Goal: Download file/media

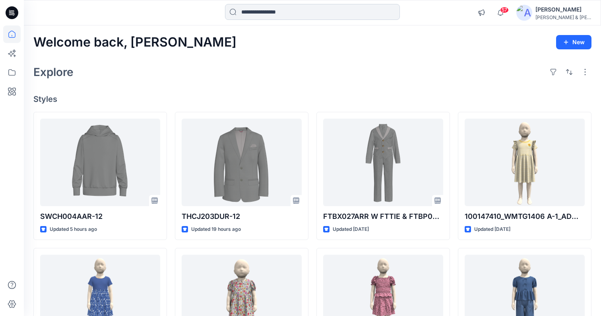
click at [267, 12] on input at bounding box center [312, 12] width 175 height 16
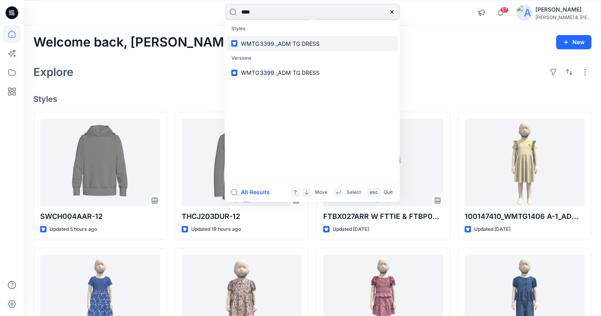
type input "****"
click at [260, 42] on mark "3399" at bounding box center [267, 43] width 17 height 9
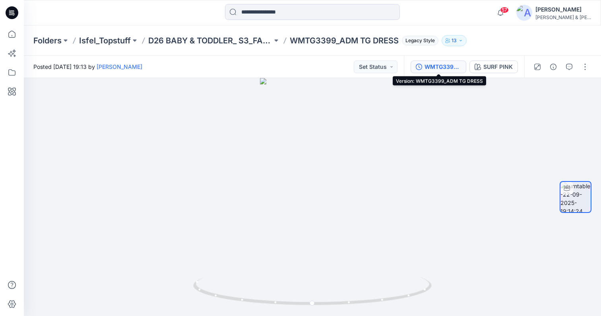
click at [451, 67] on div "WMTG3399_ADM TG DRESS" at bounding box center [442, 66] width 37 height 9
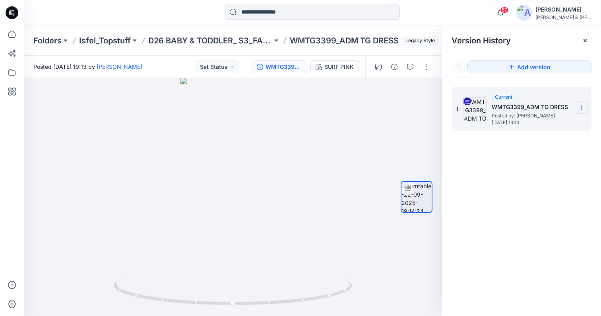
click at [583, 107] on icon at bounding box center [581, 108] width 6 height 6
click at [551, 126] on span "Download Source BW File" at bounding box center [541, 123] width 67 height 10
click at [585, 39] on icon at bounding box center [585, 40] width 6 height 6
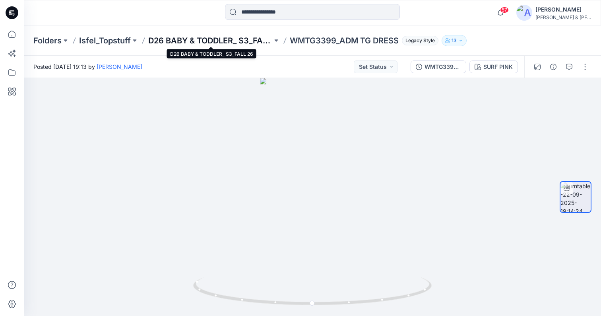
click at [205, 41] on p "D26 BABY & TODDLER_ S3_FALL 26" at bounding box center [210, 40] width 124 height 11
